Goal: Information Seeking & Learning: Learn about a topic

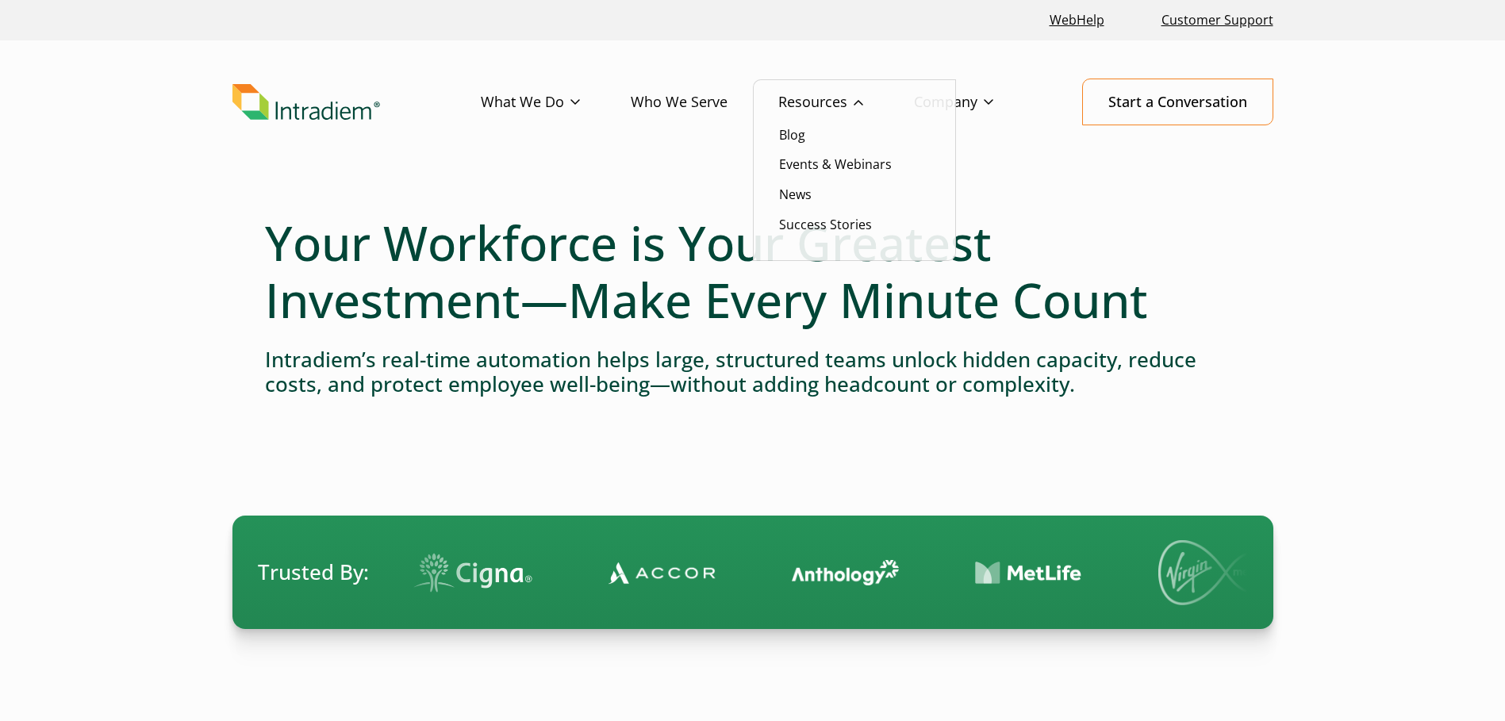
click at [806, 93] on link "Resources" at bounding box center [846, 102] width 136 height 46
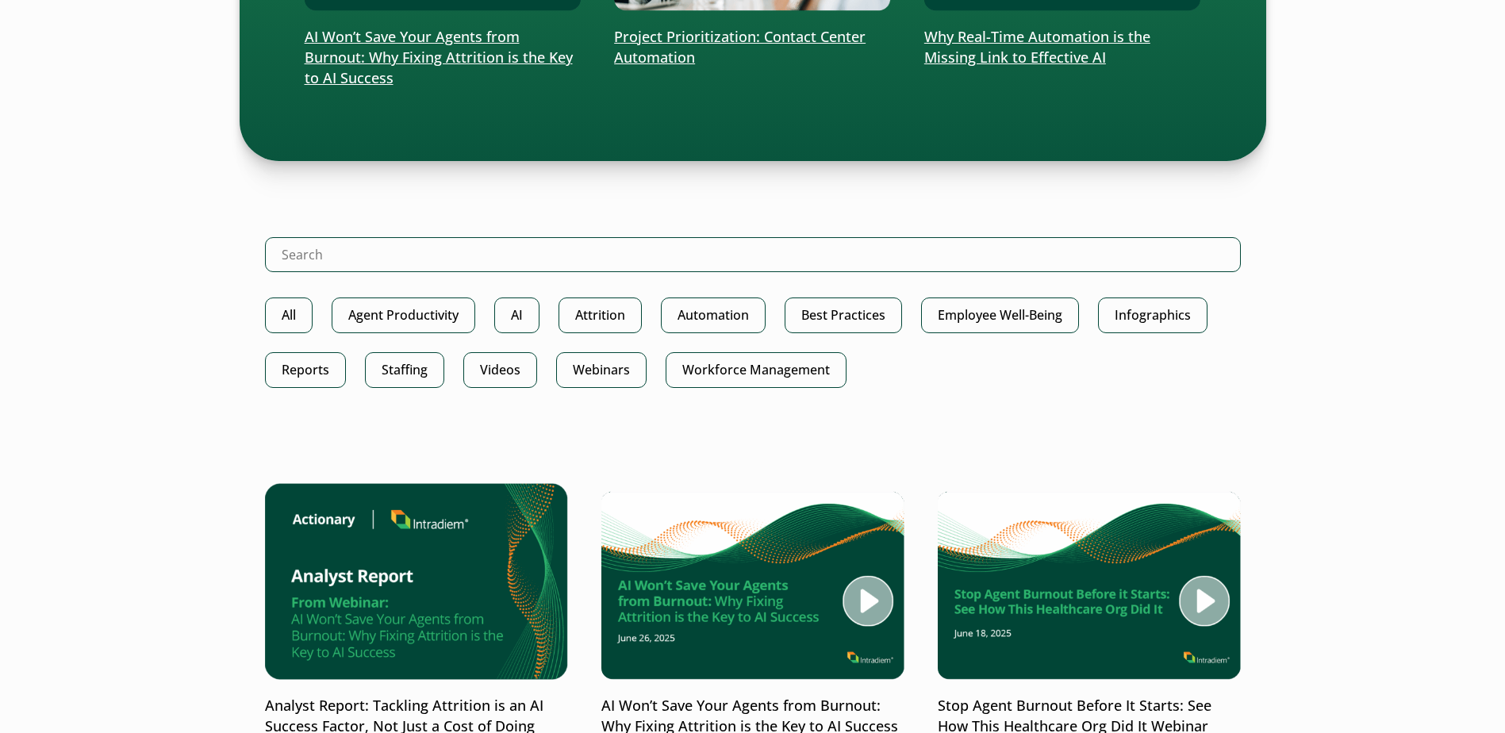
scroll to position [873, 0]
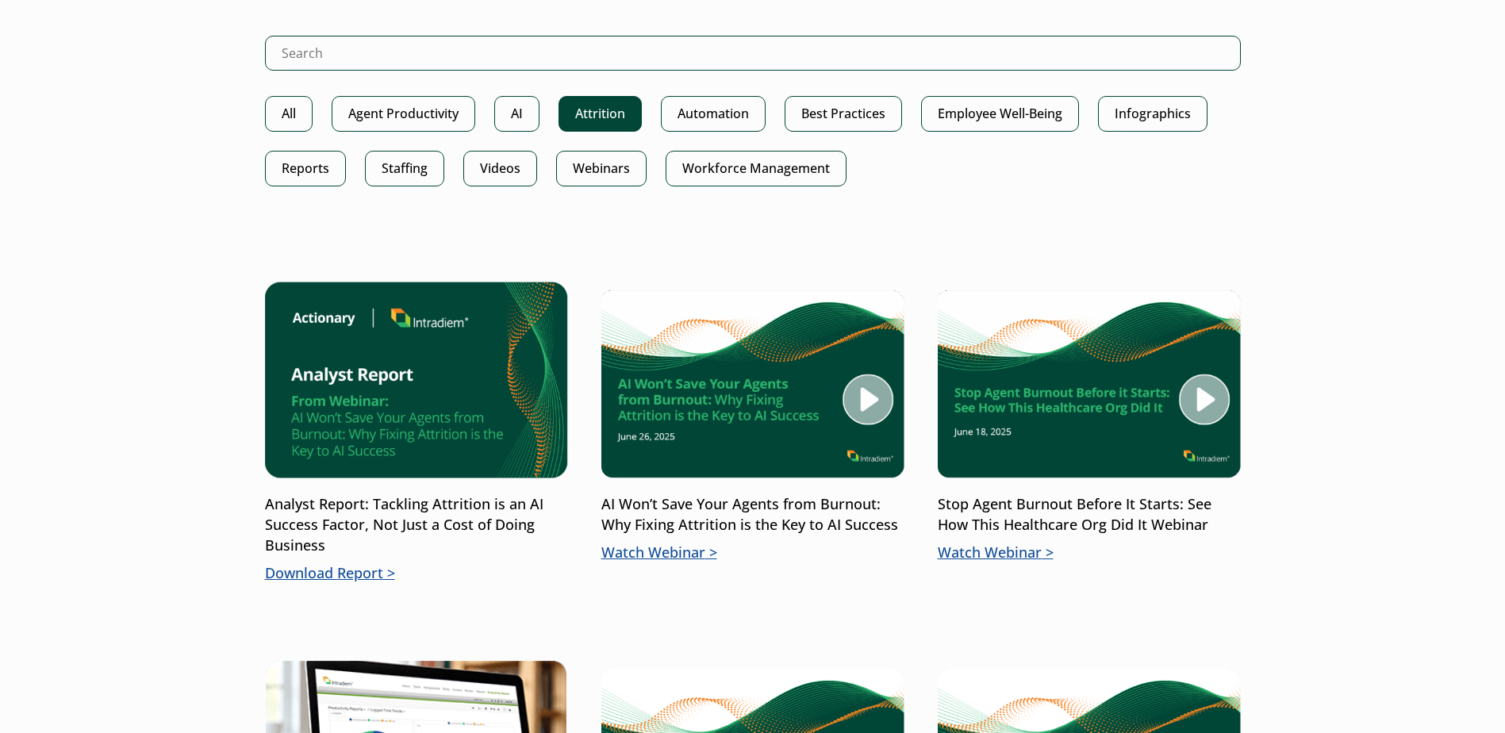
click at [609, 124] on link "Attrition" at bounding box center [600, 114] width 83 height 36
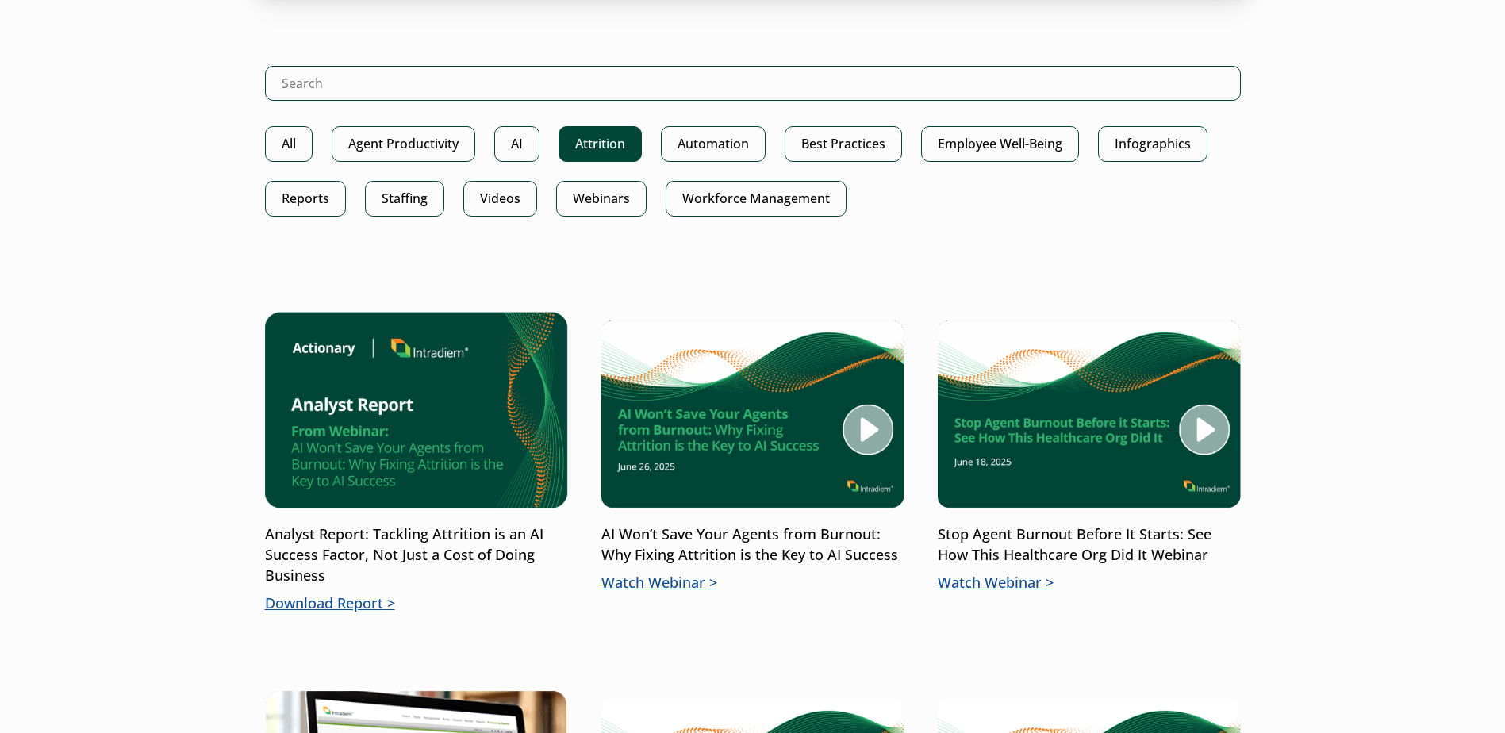
scroll to position [714, 0]
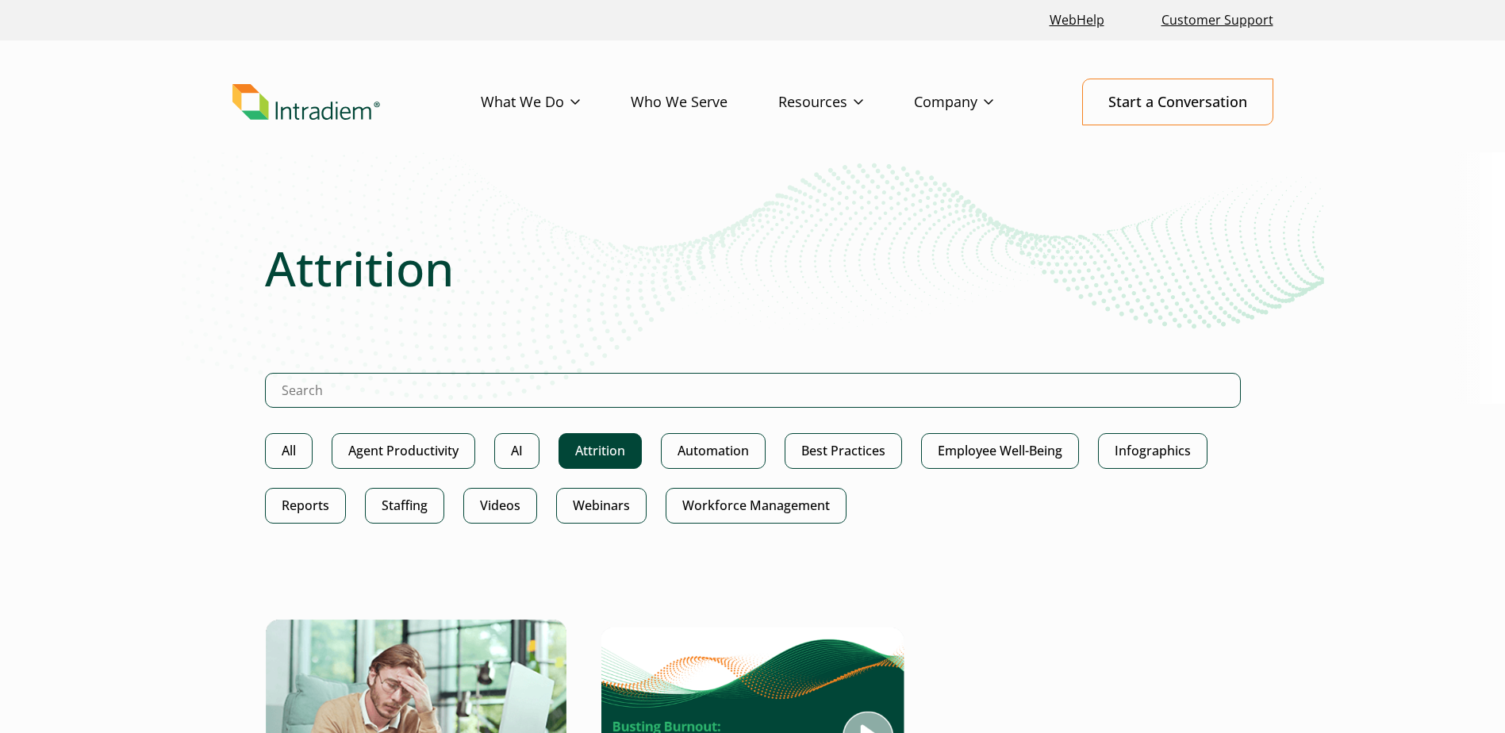
scroll to position [397, 0]
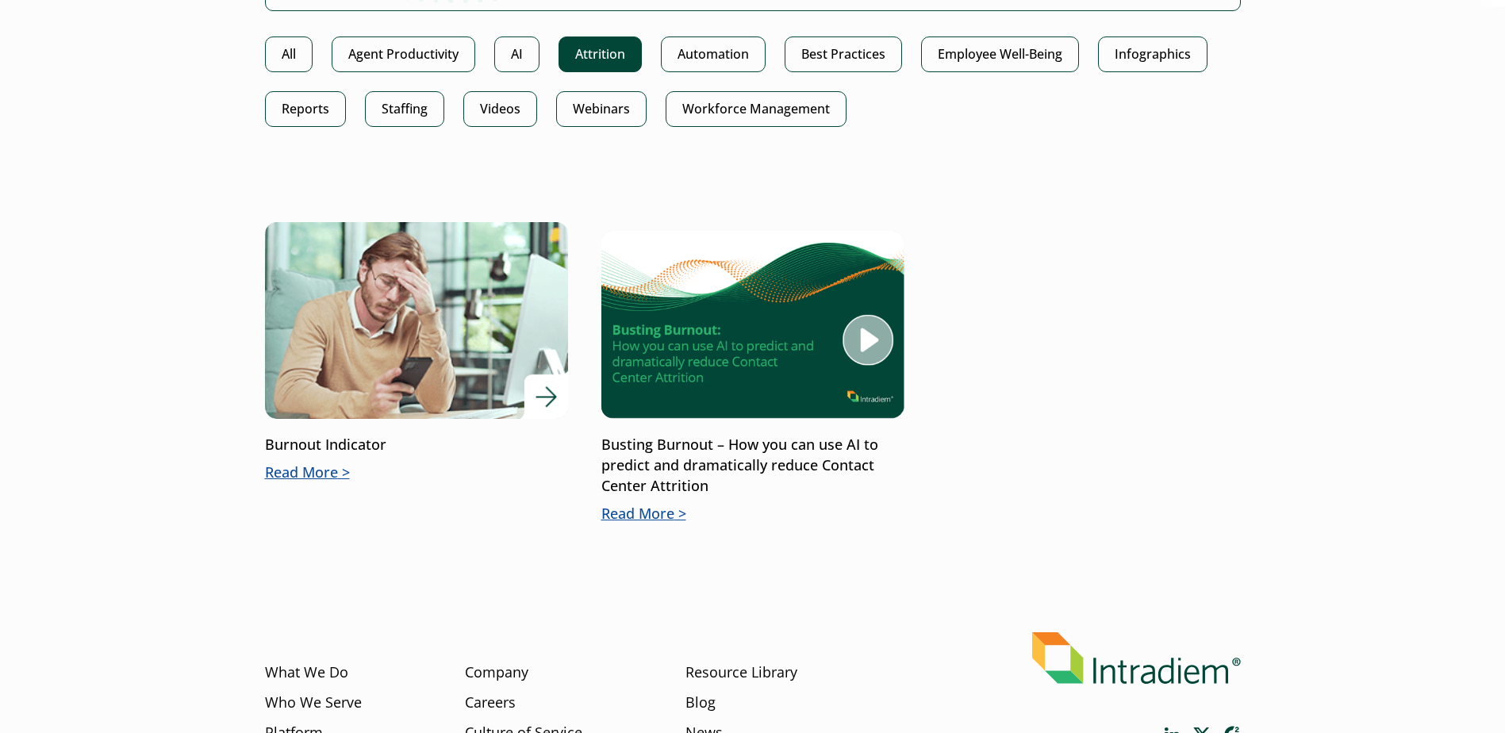
click at [327, 463] on p "Read More" at bounding box center [416, 473] width 303 height 21
